Goal: Task Accomplishment & Management: Use online tool/utility

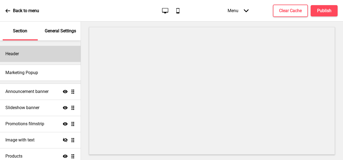
click at [30, 57] on div "Header" at bounding box center [40, 54] width 81 height 16
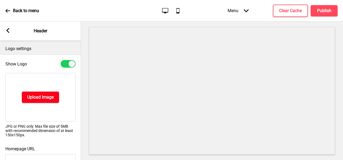
click at [47, 94] on h4 "Upload Image" at bounding box center [40, 97] width 26 height 6
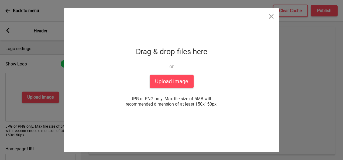
click at [199, 80] on div "Drop a file here Drag & drop files here or Upload files from your computer Uplo…" at bounding box center [171, 80] width 135 height 144
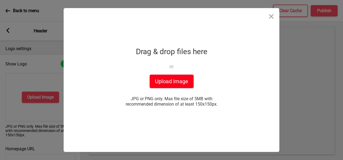
click at [179, 82] on button "Upload Image" at bounding box center [172, 81] width 44 height 13
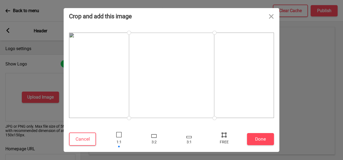
drag, startPoint x: 129, startPoint y: 34, endPoint x: 102, endPoint y: 39, distance: 27.9
click at [102, 39] on div at bounding box center [171, 75] width 205 height 85
drag, startPoint x: 175, startPoint y: 65, endPoint x: 139, endPoint y: 69, distance: 35.7
click at [139, 69] on div at bounding box center [125, 75] width 85 height 85
click at [156, 138] on div at bounding box center [153, 136] width 5 height 4
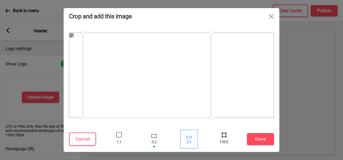
click at [188, 137] on div at bounding box center [188, 137] width 5 height 2
click at [223, 138] on div at bounding box center [224, 135] width 8 height 8
drag, startPoint x: 84, startPoint y: 96, endPoint x: 69, endPoint y: 121, distance: 28.3
click at [69, 121] on div at bounding box center [68, 117] width 9 height 9
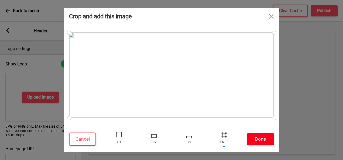
click at [262, 140] on button "Done" at bounding box center [260, 139] width 27 height 12
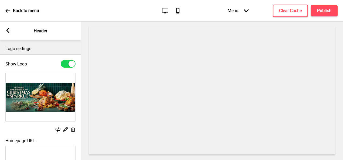
click at [73, 129] on rect at bounding box center [73, 130] width 6 height 6
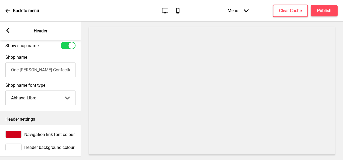
scroll to position [159, 0]
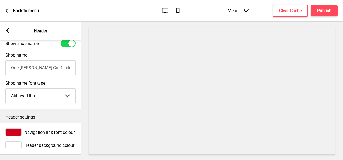
click at [64, 130] on span "Navigation link font colour" at bounding box center [49, 132] width 50 height 5
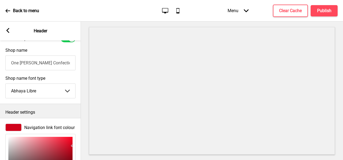
type input "F5253F"
type input "245"
type input "37"
type input "63"
type input "F4253F"
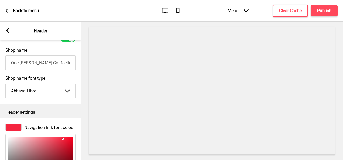
type input "244"
click at [63, 140] on div at bounding box center [40, 161] width 64 height 48
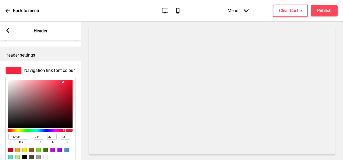
scroll to position [248, 0]
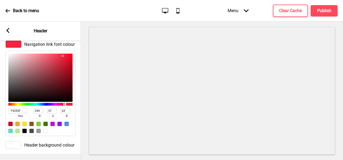
click at [59, 143] on span "Header background colour" at bounding box center [49, 145] width 50 height 5
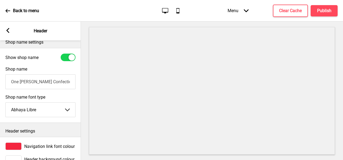
scroll to position [0, 0]
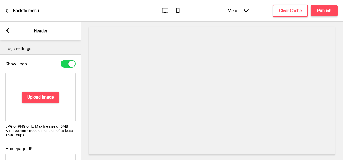
click at [50, 63] on div "Show Logo" at bounding box center [40, 64] width 70 height 8
click at [64, 64] on div at bounding box center [68, 64] width 15 height 8
checkbox input "false"
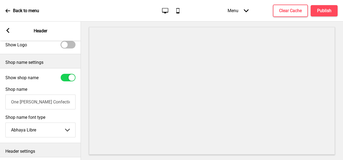
scroll to position [27, 0]
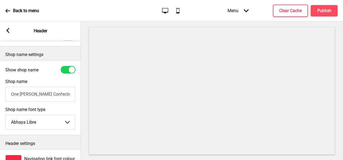
click at [12, 29] on div "Arrow left Header" at bounding box center [40, 31] width 81 height 19
click at [8, 32] on icon at bounding box center [7, 30] width 3 height 5
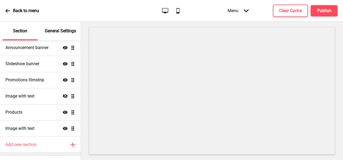
scroll to position [54, 0]
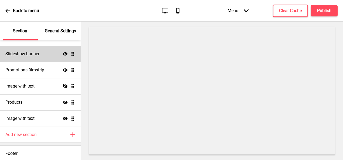
click at [40, 56] on div "Slideshow banner Show Drag" at bounding box center [40, 54] width 81 height 16
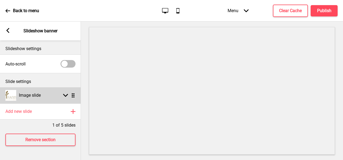
click at [45, 96] on div "Image slide Arrow down Drag" at bounding box center [40, 95] width 81 height 16
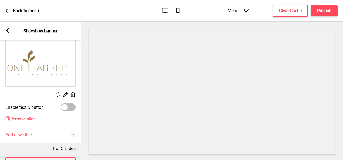
scroll to position [81, 0]
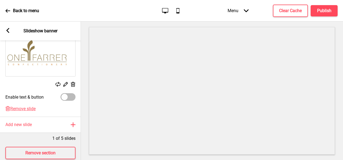
click at [65, 84] on icon at bounding box center [65, 84] width 5 height 5
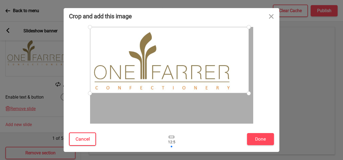
click at [82, 137] on button "Cancel" at bounding box center [82, 139] width 27 height 13
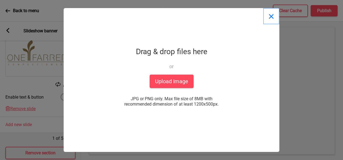
click at [275, 17] on button "Close" at bounding box center [271, 16] width 16 height 16
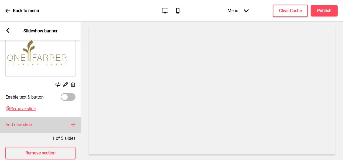
click at [73, 124] on icon at bounding box center [73, 125] width 4 height 4
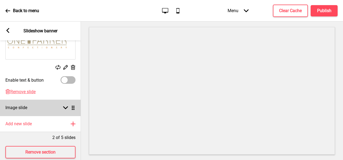
scroll to position [111, 0]
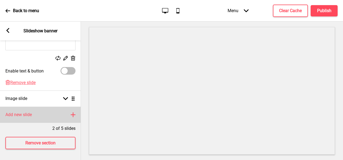
click at [53, 108] on div "Add new slide Plus" at bounding box center [40, 115] width 81 height 16
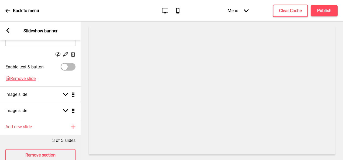
click at [71, 109] on ul "Image slide Arrow up Drag Replace Edit Delete Enable text & button Delete Remov…" at bounding box center [40, 47] width 81 height 143
click at [74, 52] on rect at bounding box center [73, 54] width 6 height 6
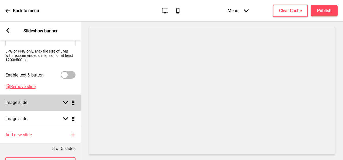
click at [64, 102] on icon at bounding box center [65, 102] width 5 height 3
select select "right"
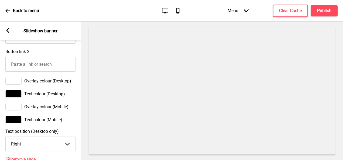
scroll to position [380, 0]
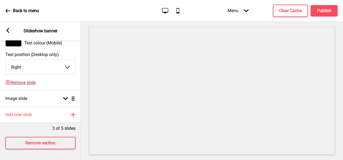
click at [34, 83] on span "Remove slide" at bounding box center [22, 82] width 25 height 5
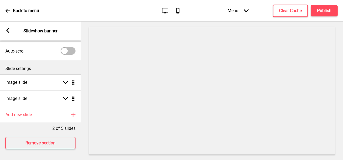
scroll to position [17, 0]
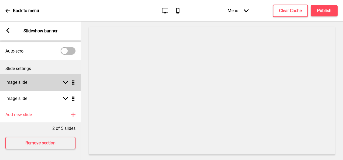
click at [34, 83] on div "Image slide Arrow down Drag" at bounding box center [40, 82] width 81 height 16
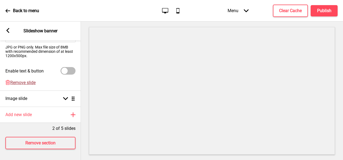
click at [30, 80] on span "Remove slide" at bounding box center [22, 82] width 25 height 5
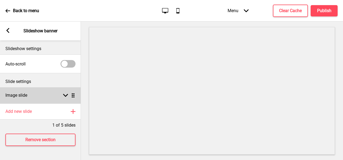
scroll to position [0, 0]
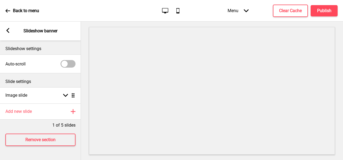
click at [31, 84] on p "Slide settings" at bounding box center [40, 82] width 70 height 6
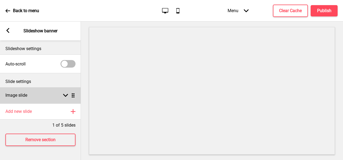
click at [32, 93] on div "Image slide Arrow down Drag" at bounding box center [40, 95] width 81 height 16
select select "right"
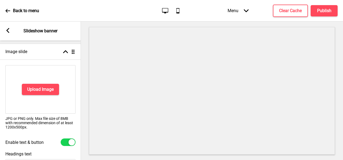
scroll to position [54, 0]
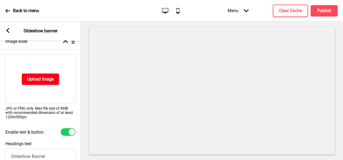
click at [39, 83] on button "Upload Image" at bounding box center [40, 79] width 37 height 11
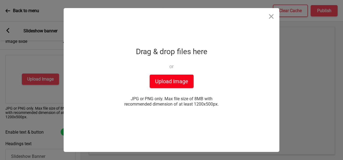
click at [168, 78] on button "Upload Image" at bounding box center [172, 81] width 44 height 13
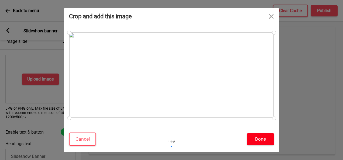
click at [260, 139] on button "Done" at bounding box center [260, 139] width 27 height 12
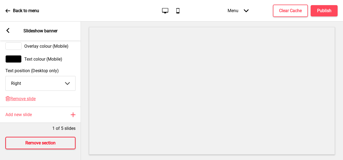
scroll to position [346, 0]
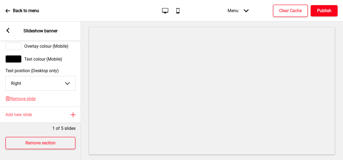
click at [322, 10] on h4 "Publish" at bounding box center [324, 11] width 14 height 6
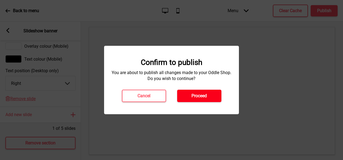
click at [189, 95] on button "Proceed" at bounding box center [199, 96] width 44 height 12
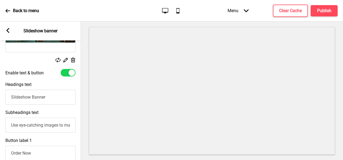
scroll to position [104, 0]
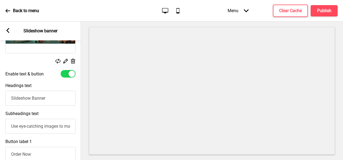
click at [65, 75] on div at bounding box center [68, 74] width 15 height 8
checkbox input "false"
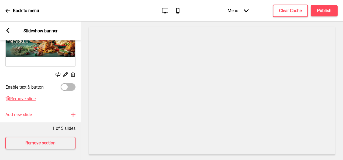
scroll to position [95, 0]
click at [329, 12] on h4 "Publish" at bounding box center [324, 11] width 14 height 6
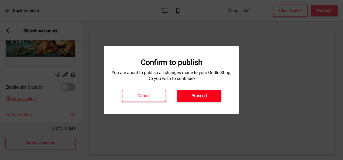
click at [213, 90] on button "Proceed" at bounding box center [199, 96] width 44 height 12
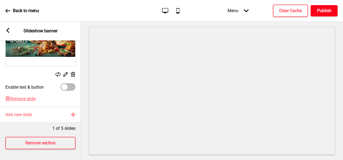
click at [321, 8] on h4 "Publish" at bounding box center [324, 11] width 14 height 6
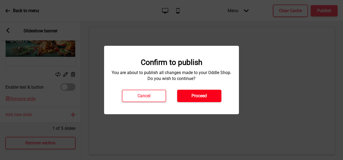
click at [199, 92] on button "Proceed" at bounding box center [199, 96] width 44 height 12
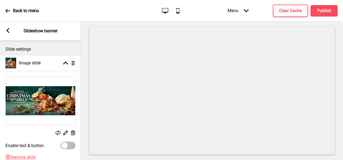
scroll to position [41, 0]
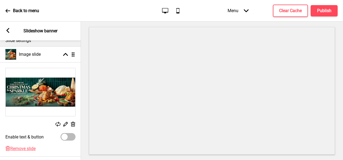
click at [74, 123] on icon at bounding box center [73, 124] width 5 height 5
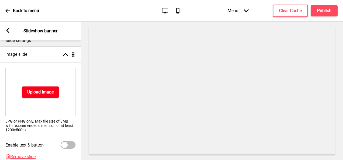
click at [51, 93] on h4 "Upload Image" at bounding box center [40, 92] width 26 height 6
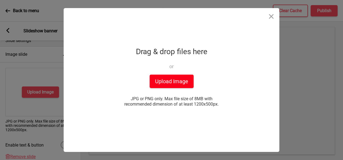
click at [178, 77] on button "Upload Image" at bounding box center [172, 81] width 44 height 13
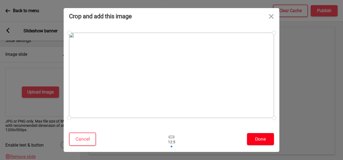
click at [251, 138] on button "Done" at bounding box center [260, 139] width 27 height 12
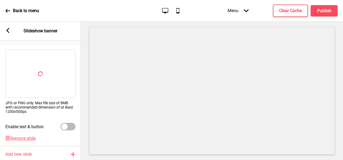
scroll to position [68, 0]
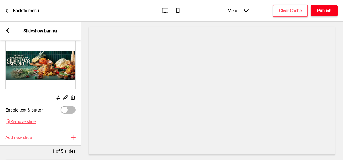
click at [329, 10] on h4 "Publish" at bounding box center [324, 11] width 14 height 6
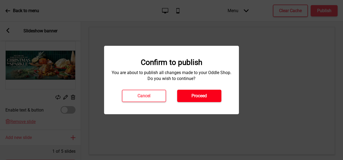
click at [201, 100] on button "Proceed" at bounding box center [199, 96] width 44 height 12
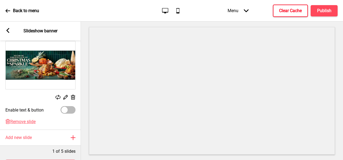
click at [297, 12] on h4 "Clear Cache" at bounding box center [290, 11] width 23 height 6
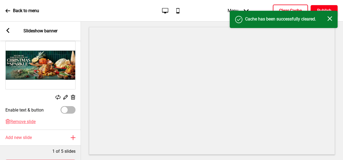
click at [319, 8] on h4 "Publish" at bounding box center [324, 11] width 14 height 6
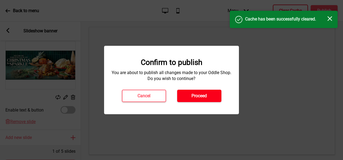
click at [197, 94] on h4 "Proceed" at bounding box center [198, 96] width 15 height 6
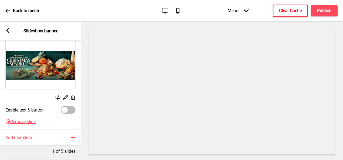
click at [23, 16] on div "Back to menu" at bounding box center [22, 11] width 34 height 15
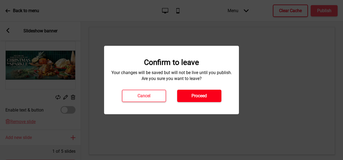
click at [188, 95] on button "Proceed" at bounding box center [199, 96] width 44 height 12
